Goal: Task Accomplishment & Management: Manage account settings

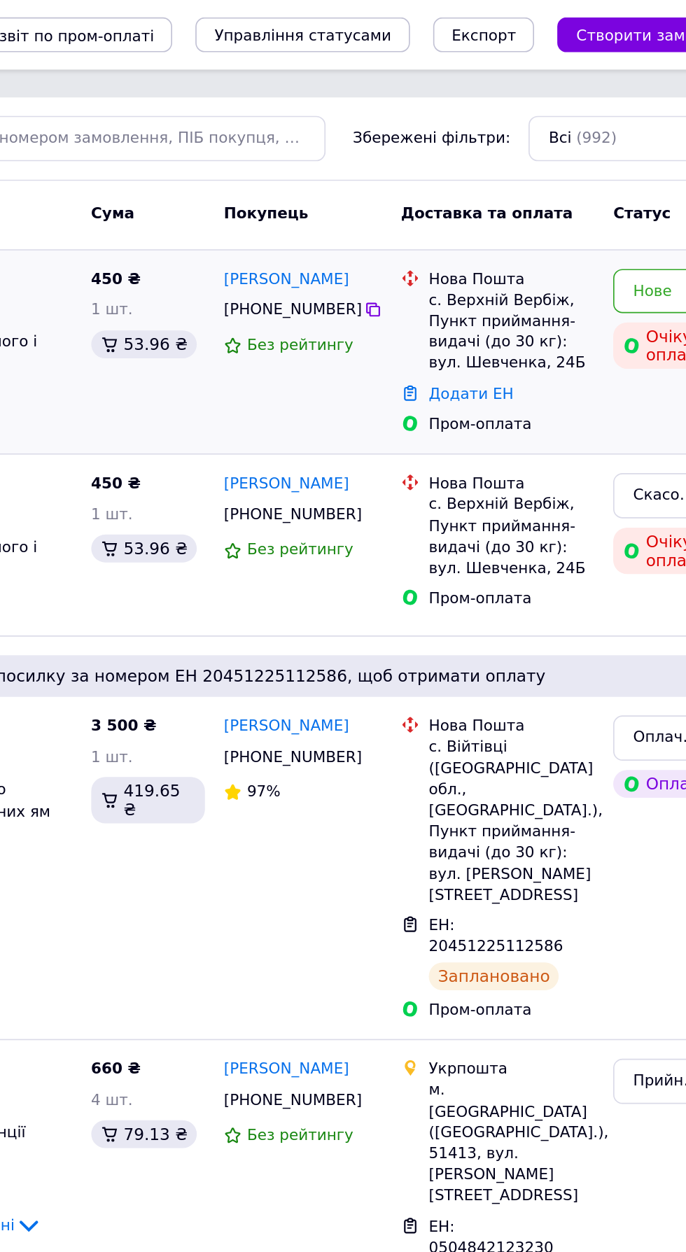
click at [404, 195] on div "[PHONE_NUMBER]" at bounding box center [382, 187] width 87 height 18
click at [427, 188] on icon at bounding box center [432, 186] width 11 height 11
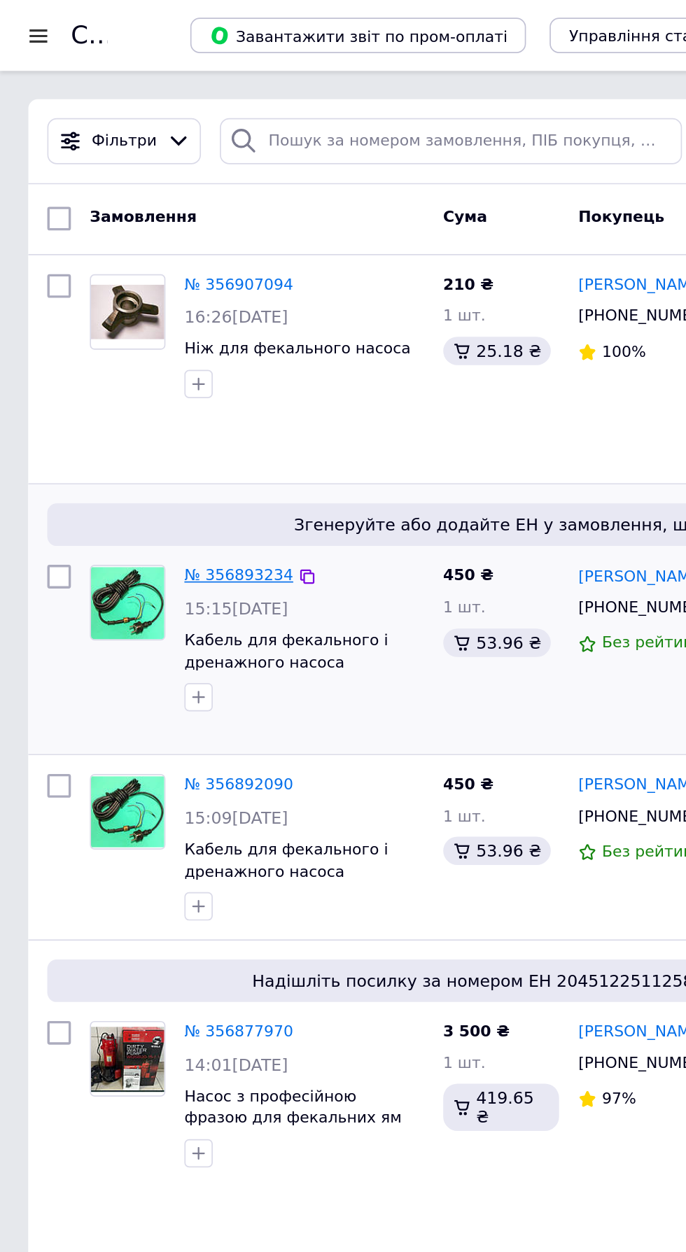
click at [151, 335] on link "№ 356893234" at bounding box center [141, 340] width 64 height 10
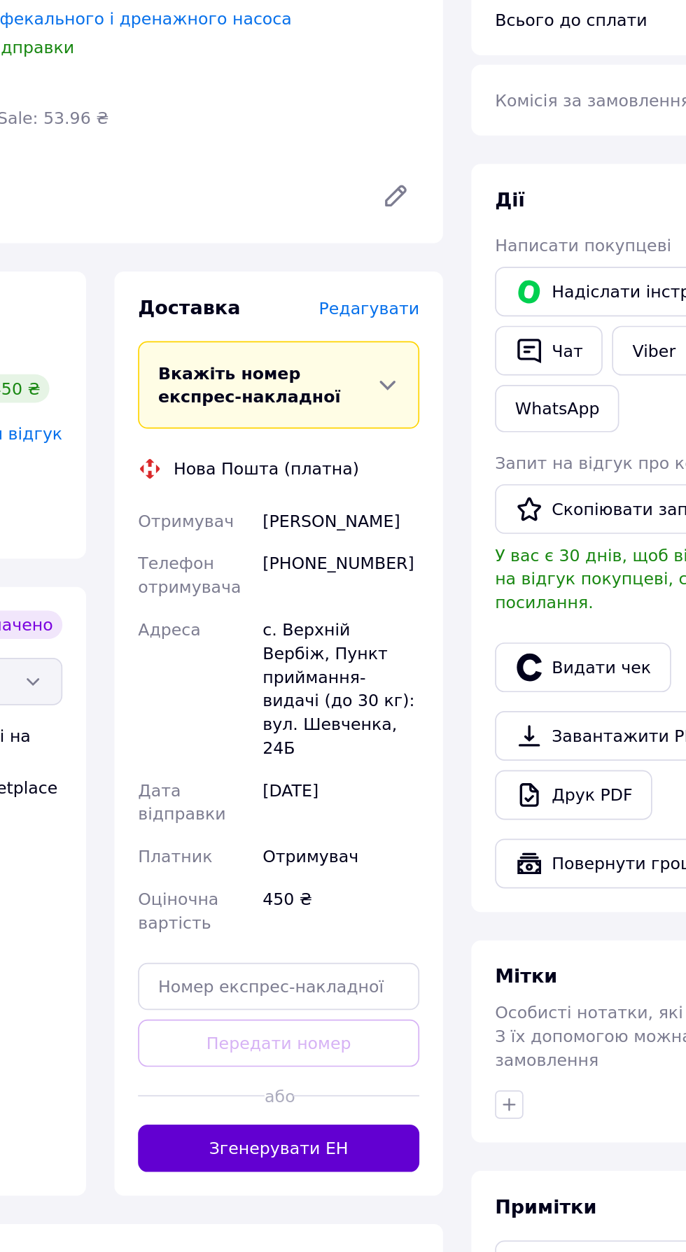
click at [383, 867] on button "Згенерувати ЕН" at bounding box center [325, 881] width 167 height 28
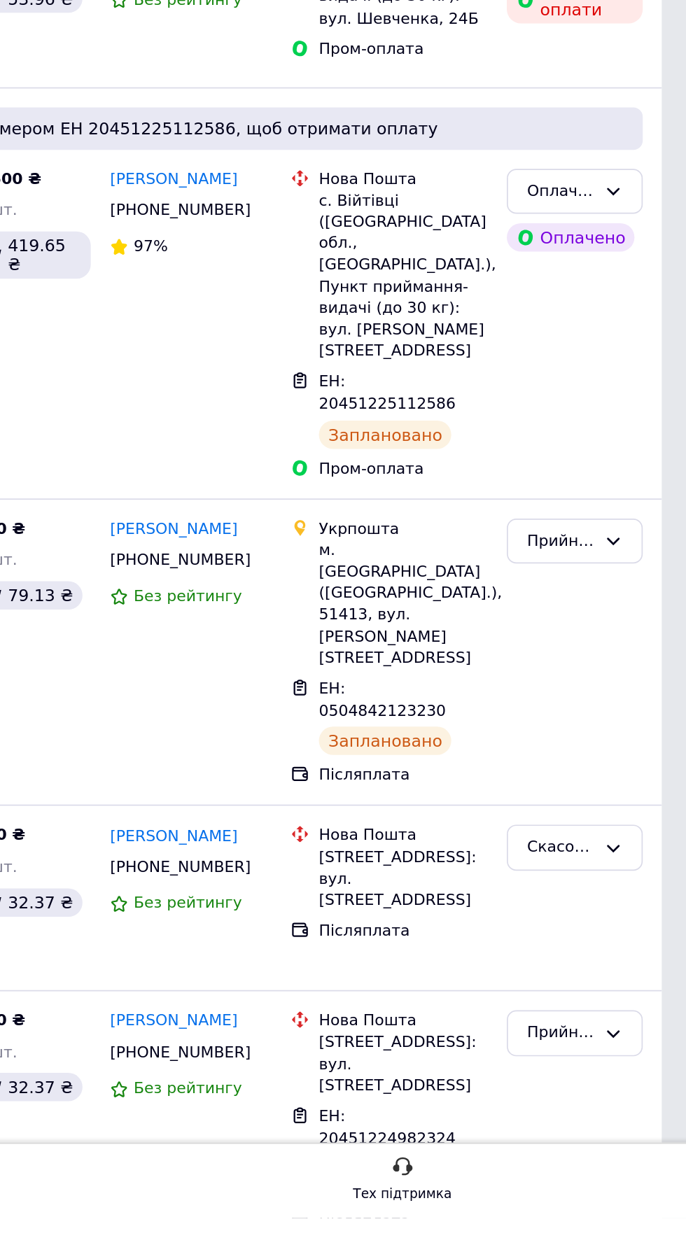
scroll to position [7, 0]
